Goal: Navigation & Orientation: Find specific page/section

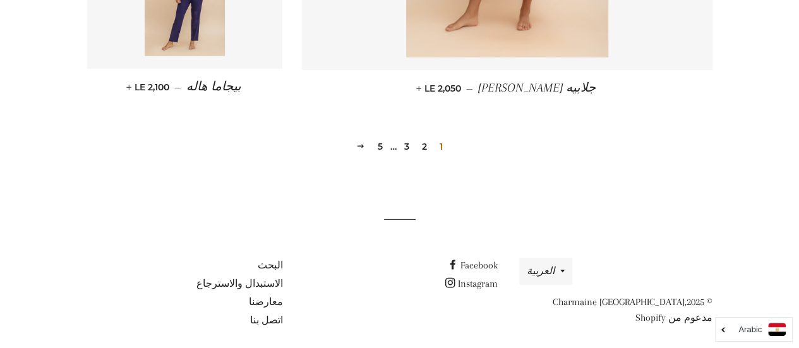
scroll to position [1899, 0]
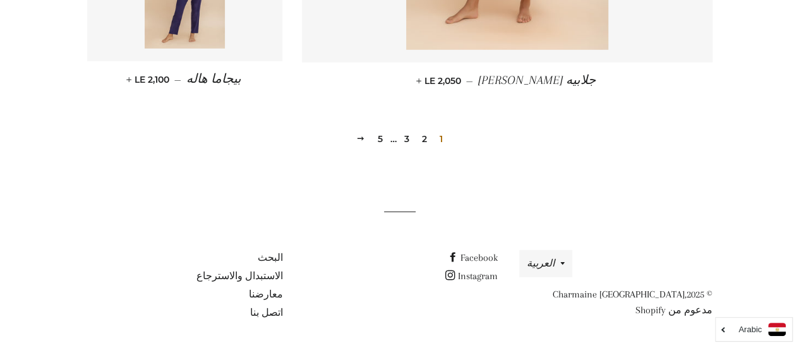
click at [424, 131] on link "2" at bounding box center [424, 138] width 15 height 19
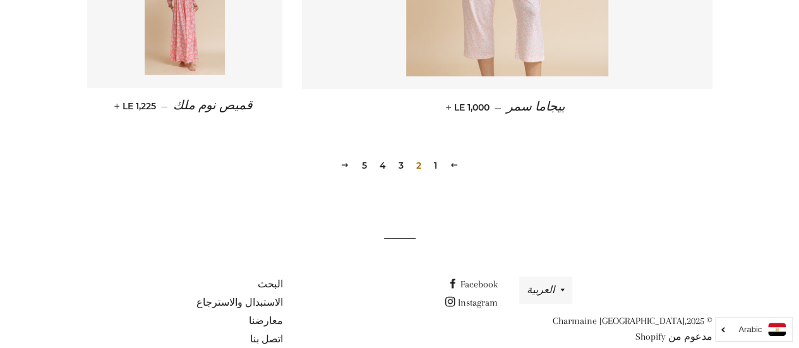
scroll to position [1873, 0]
click at [403, 167] on link "3" at bounding box center [401, 164] width 15 height 19
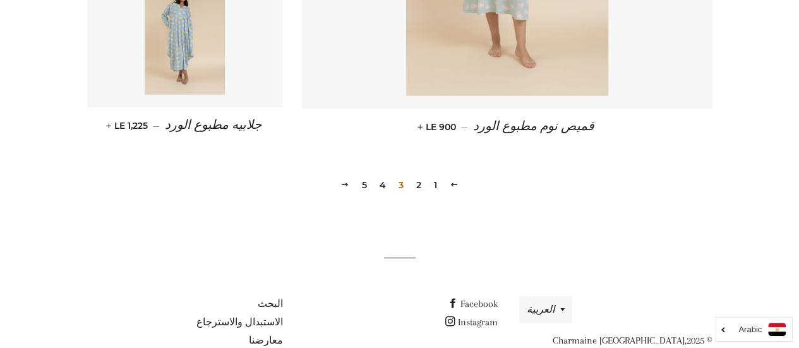
scroll to position [1899, 0]
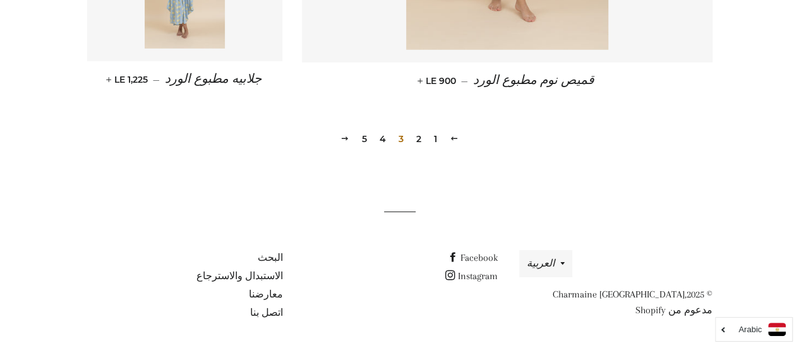
click at [383, 138] on link "4" at bounding box center [383, 138] width 16 height 19
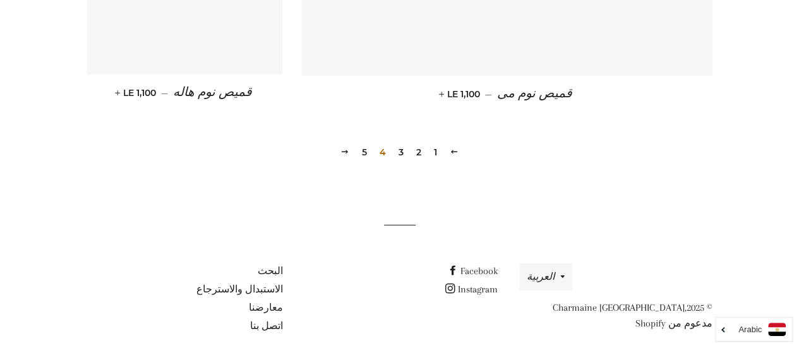
scroll to position [1899, 0]
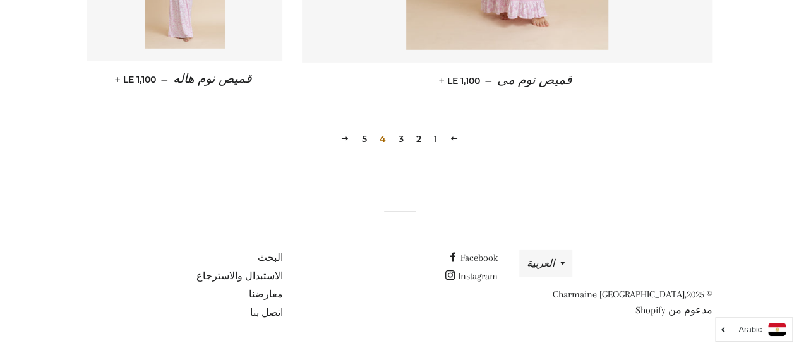
click at [364, 140] on link "5" at bounding box center [364, 138] width 15 height 19
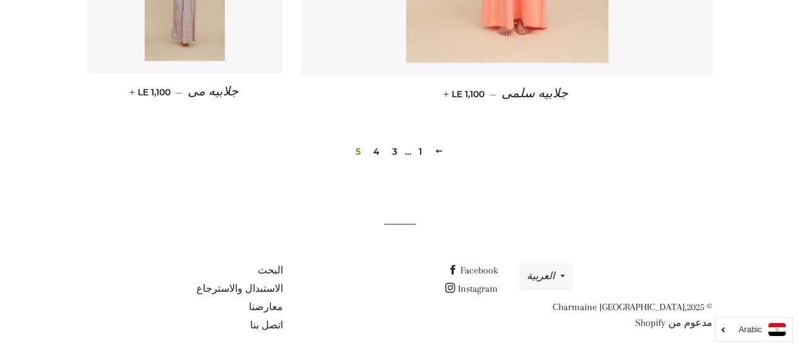
scroll to position [1170, 0]
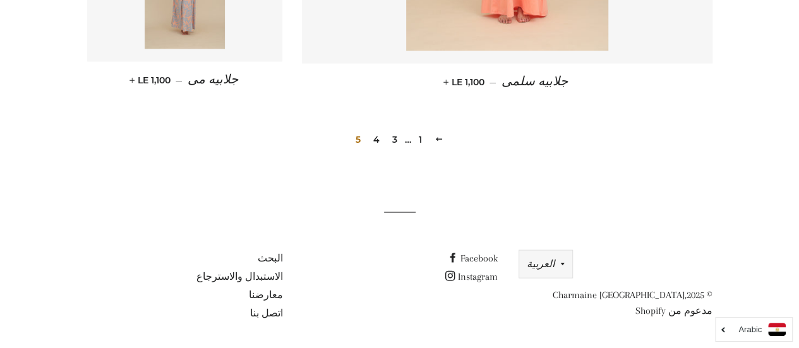
click at [540, 260] on button "العربية" at bounding box center [545, 263] width 53 height 27
